Goal: Information Seeking & Learning: Check status

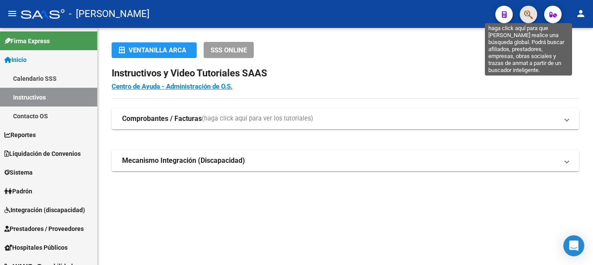
click at [531, 20] on icon "button" at bounding box center [528, 15] width 9 height 10
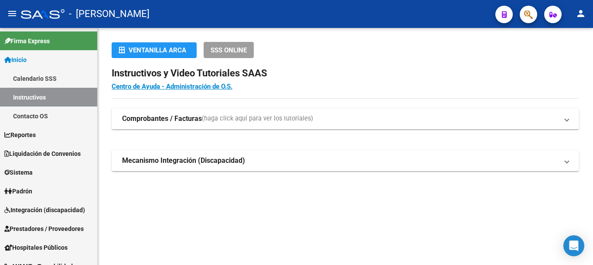
click at [529, 24] on mat-toolbar "menu - osetya person" at bounding box center [296, 14] width 593 height 28
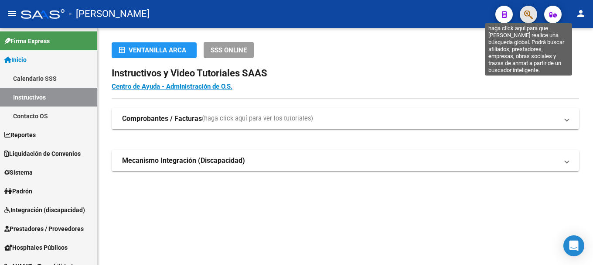
click at [530, 17] on icon "button" at bounding box center [528, 15] width 9 height 10
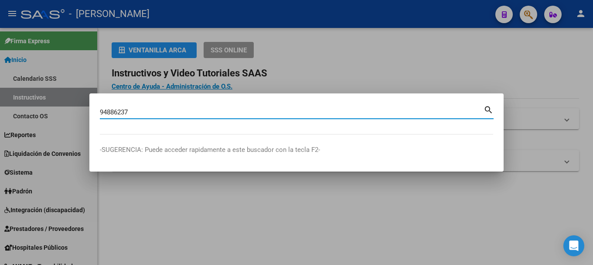
type input "94886237"
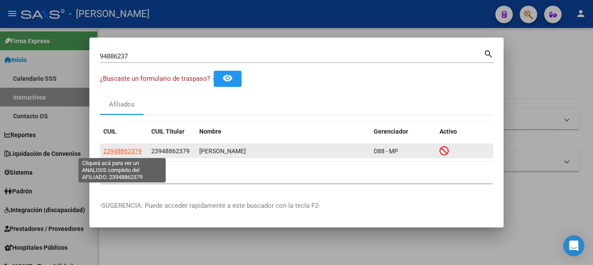
click at [131, 150] on span "23948862379" at bounding box center [122, 150] width 38 height 7
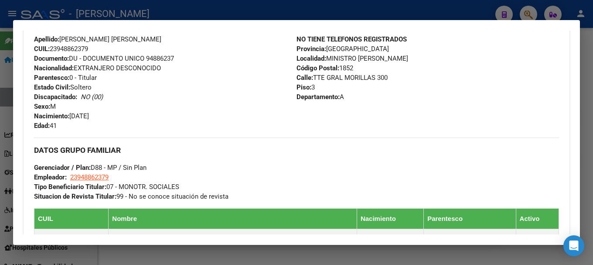
scroll to position [531, 0]
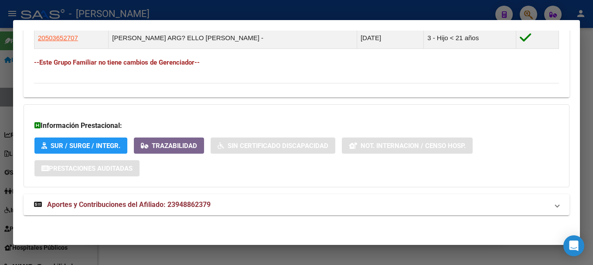
click at [154, 200] on span "Aportes y Contribuciones del Afiliado: 23948862379" at bounding box center [128, 204] width 163 height 8
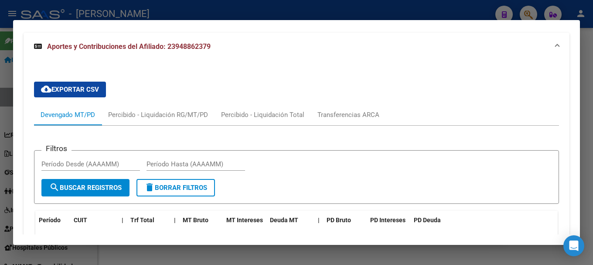
scroll to position [683, 0]
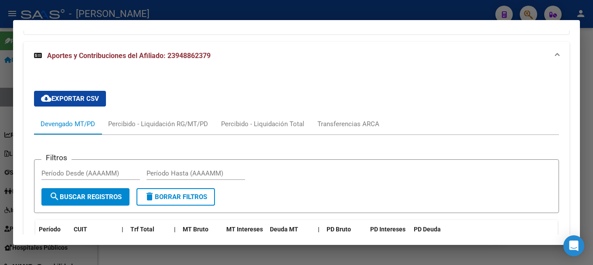
click at [181, 8] on div at bounding box center [296, 132] width 593 height 265
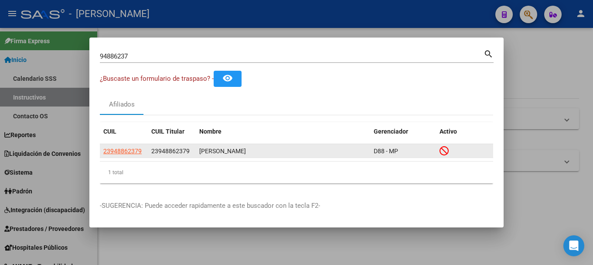
click at [172, 147] on span "23948862379" at bounding box center [170, 150] width 38 height 7
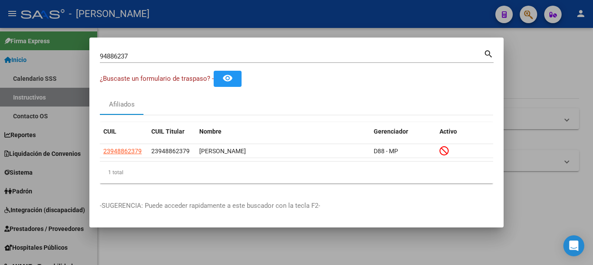
copy span "23948862379"
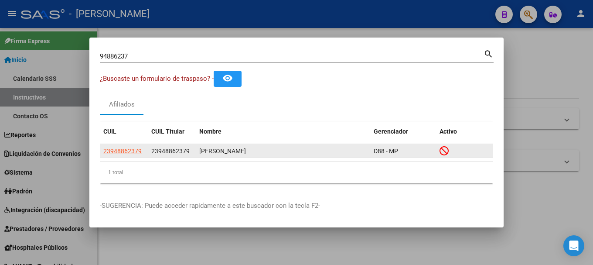
drag, startPoint x: 134, startPoint y: 143, endPoint x: 131, endPoint y: 151, distance: 8.4
click at [133, 144] on div "CUIL CUIL Titular Nombre Gerenciador Activo 23948862379 23948862379 MONTIEL GAL…" at bounding box center [296, 152] width 393 height 61
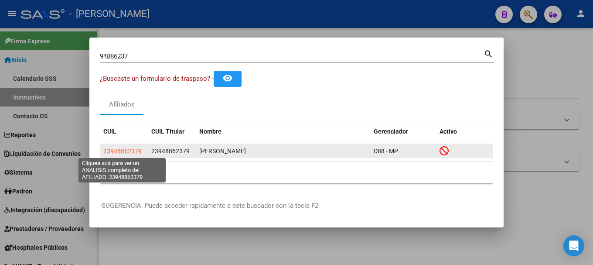
click at [131, 151] on span "23948862379" at bounding box center [122, 150] width 38 height 7
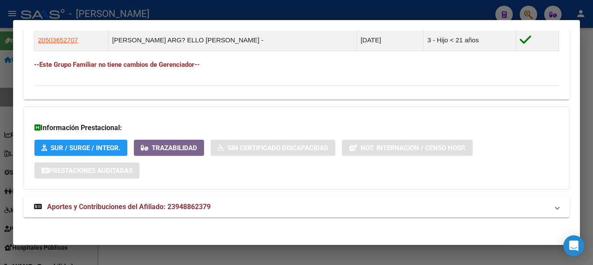
scroll to position [531, 0]
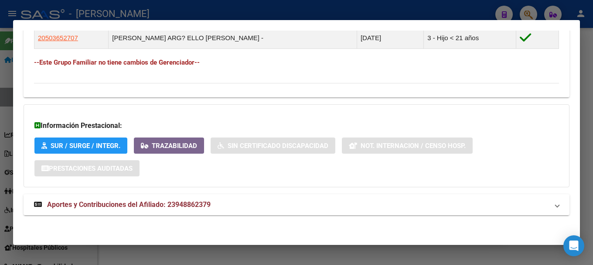
click at [215, 201] on mat-panel-title "Aportes y Contribuciones del Afiliado: 23948862379" at bounding box center [291, 204] width 514 height 10
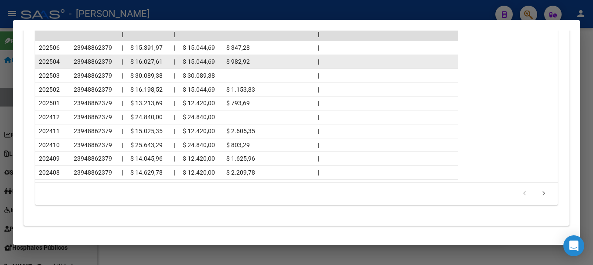
scroll to position [923, 0]
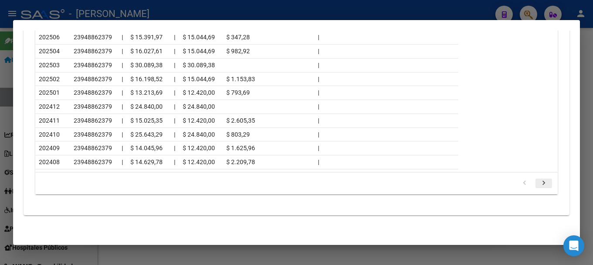
click at [538, 181] on icon "go to next page" at bounding box center [543, 184] width 11 height 10
click at [521, 188] on icon "go to previous page" at bounding box center [524, 184] width 11 height 10
click at [523, 183] on icon "go to previous page" at bounding box center [524, 184] width 11 height 10
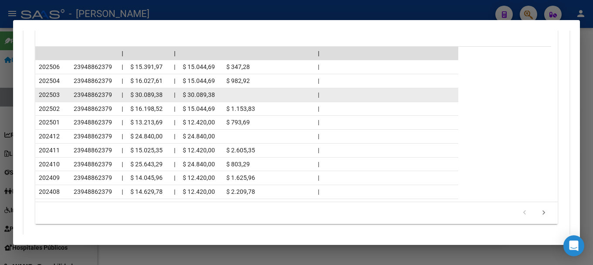
scroll to position [879, 0]
